Goal: Information Seeking & Learning: Stay updated

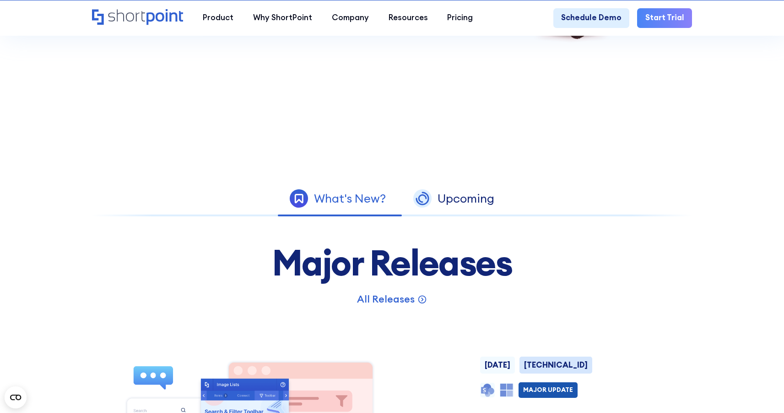
scroll to position [425, 0]
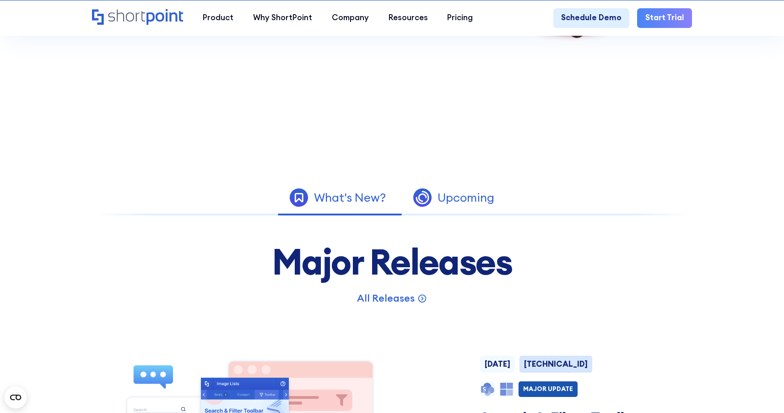
click at [454, 203] on div "Upcoming" at bounding box center [466, 197] width 57 height 12
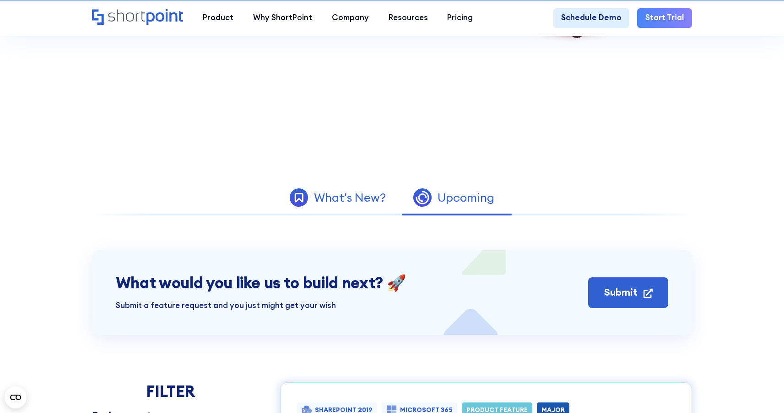
click at [355, 201] on div "What's New?" at bounding box center [350, 197] width 72 height 12
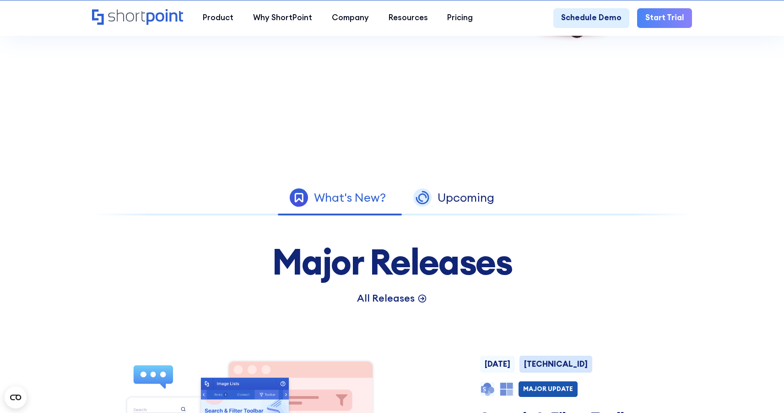
click at [390, 302] on p "All Releases" at bounding box center [386, 298] width 58 height 15
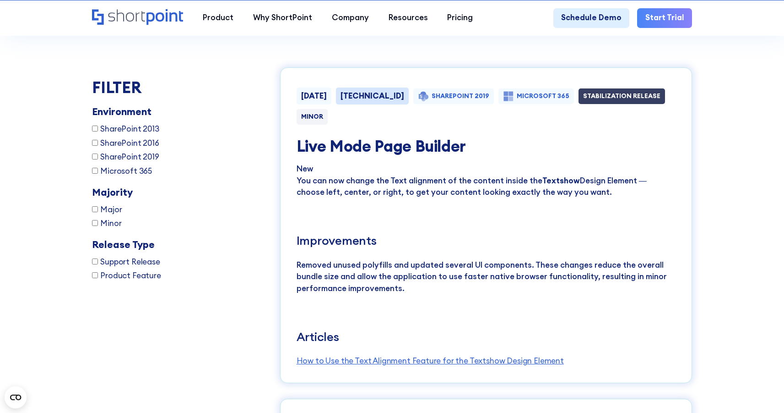
scroll to position [1515, 0]
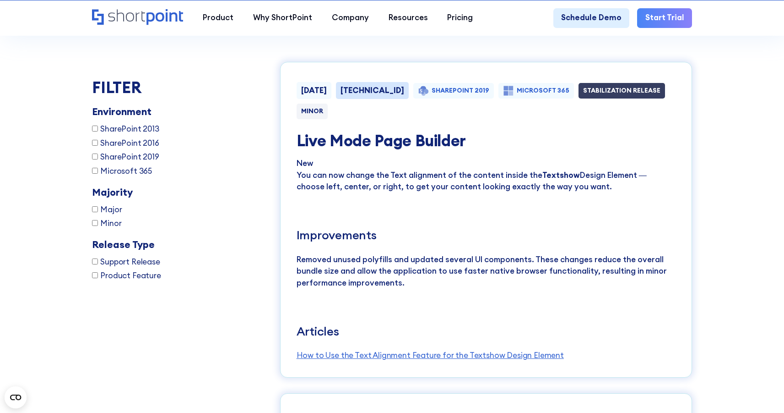
click at [359, 193] on p "You can now change the Text alignment of the content inside the Textshow Design…" at bounding box center [487, 180] width 380 height 23
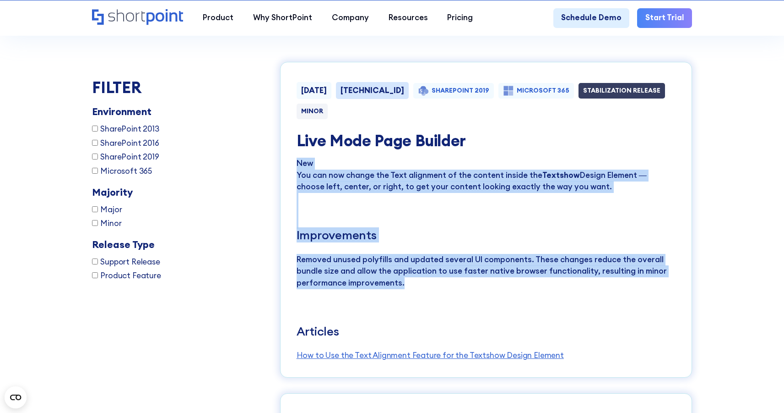
drag, startPoint x: 296, startPoint y: 175, endPoint x: 433, endPoint y: 298, distance: 183.2
click at [433, 298] on div "New You can now change the Text alignment of the content inside the Textshow De…" at bounding box center [487, 259] width 380 height 204
copy div "New You can now change the Text alignment of the content inside the Textshow De…"
click at [436, 242] on h5 "Improvements" at bounding box center [487, 235] width 380 height 14
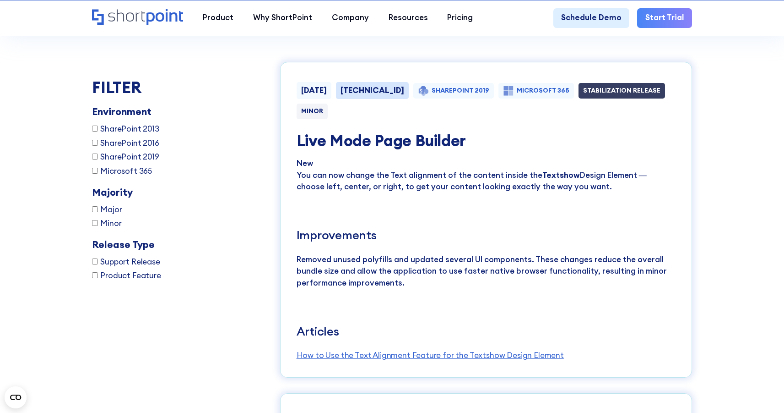
click at [294, 189] on div "[DATE] [TECHNICAL_ID] SHAREPOINT 2019 MICROSOFT 365 STABILIZATION RELEASE MINOR…" at bounding box center [486, 219] width 412 height 315
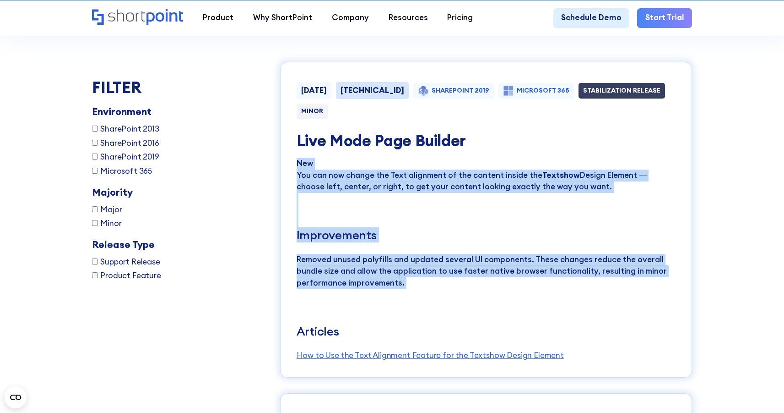
drag, startPoint x: 297, startPoint y: 174, endPoint x: 442, endPoint y: 304, distance: 194.3
click at [442, 304] on div "New You can now change the Text alignment of the content inside the Textshow De…" at bounding box center [487, 259] width 380 height 204
copy div "New You can now change the Text alignment of the content inside the Textshow De…"
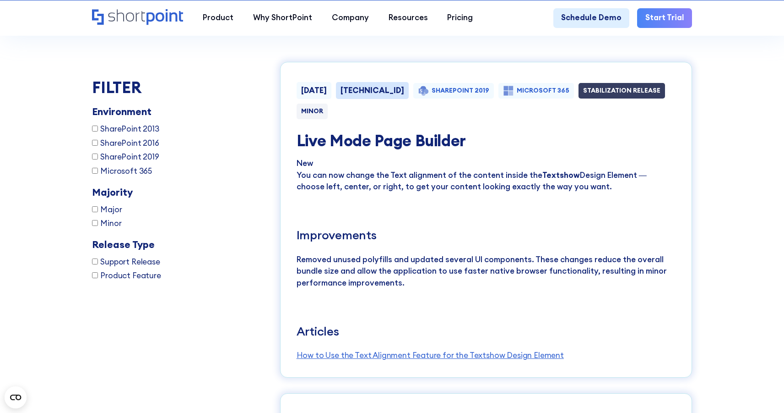
click at [413, 324] on p "‍" at bounding box center [487, 318] width 380 height 12
click at [449, 360] on link "How to Use the Text Alignment Feature for the Textshow Design Element" at bounding box center [430, 355] width 267 height 10
